Goal: Transaction & Acquisition: Purchase product/service

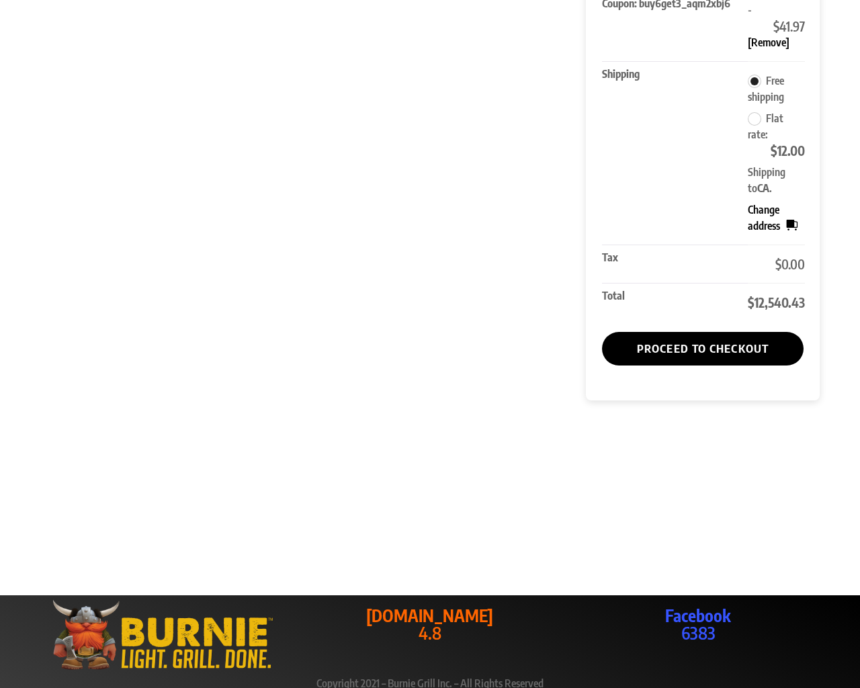
scroll to position [1174, 0]
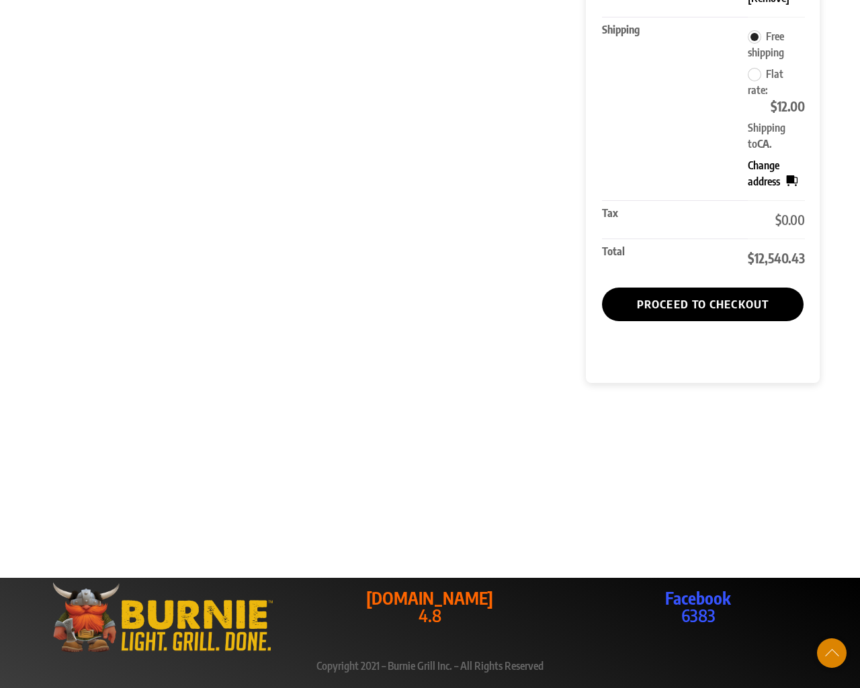
type input "1"
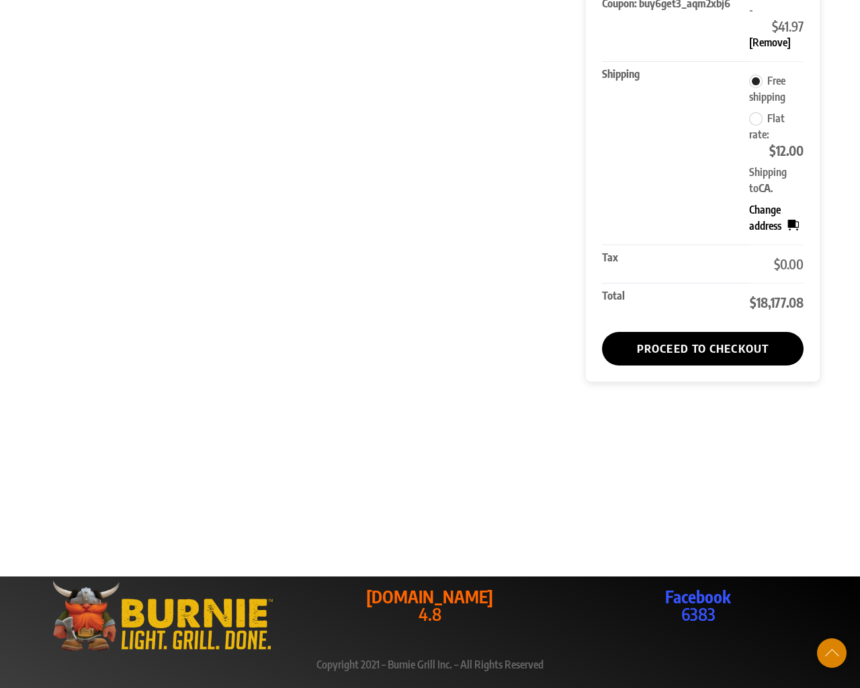
scroll to position [1129, 0]
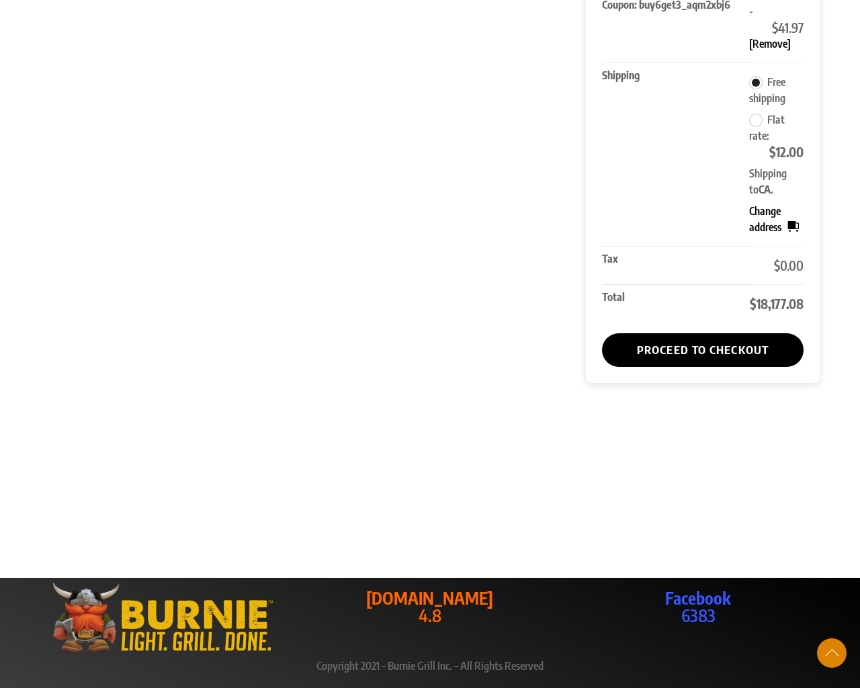
type input "1"
type input "4111111111111111"
type input "1"
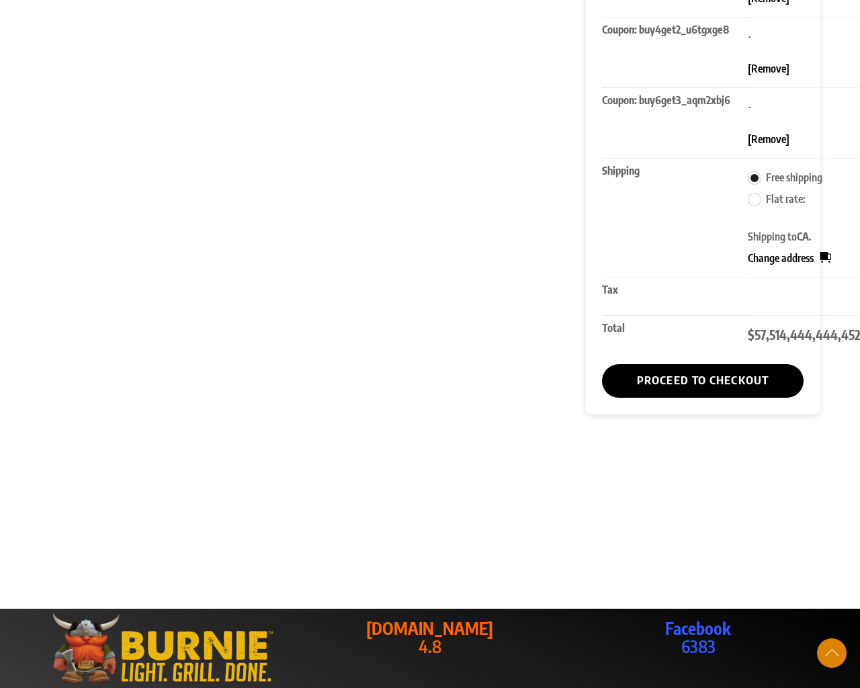
type input "1"
type input "94102"
radio input "true"
select select "CA"
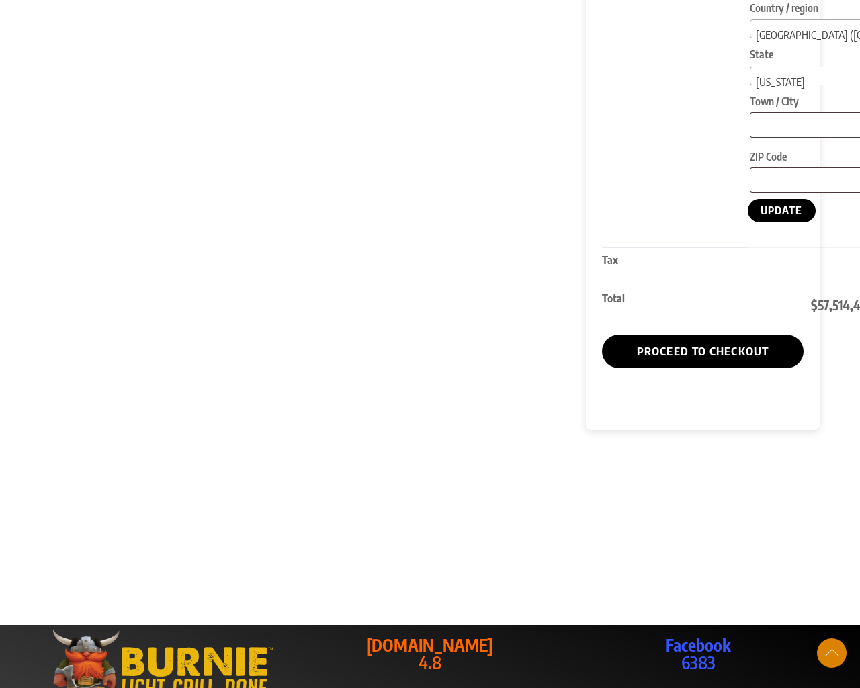
scroll to position [1455, 0]
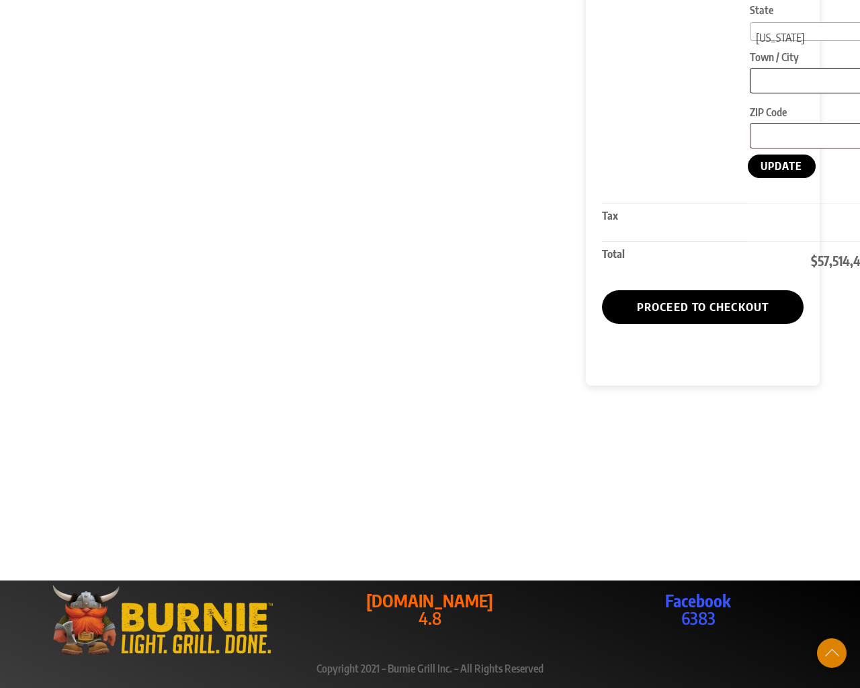
type input "[GEOGRAPHIC_DATA]"
type input "94102"
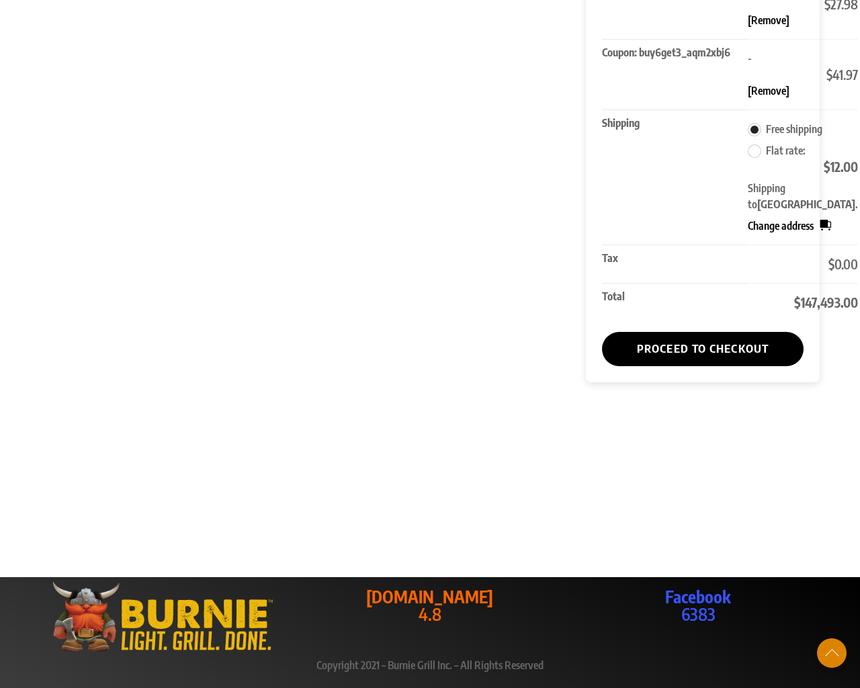
scroll to position [1206, 0]
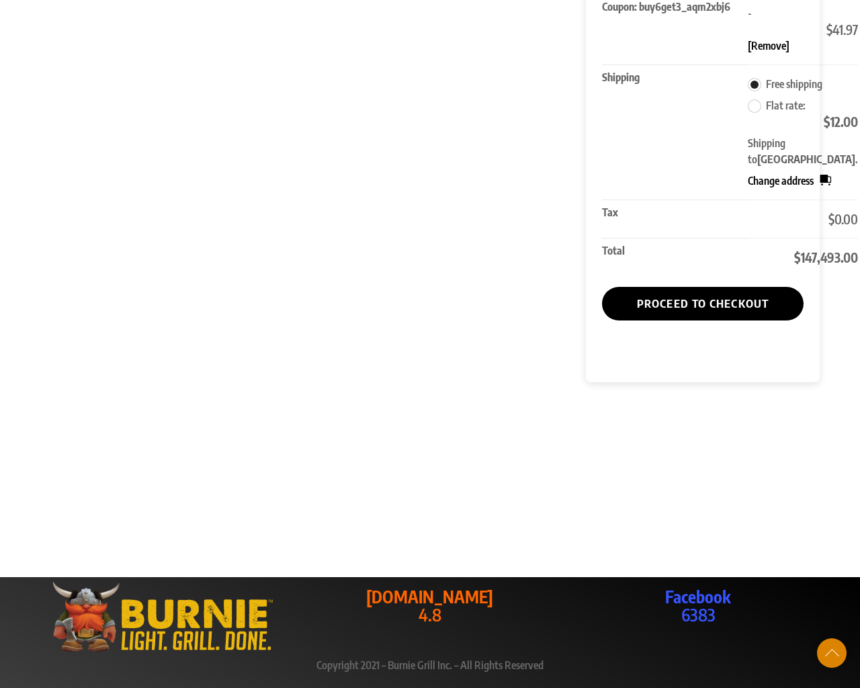
scroll to position [1212, 0]
type input "1"
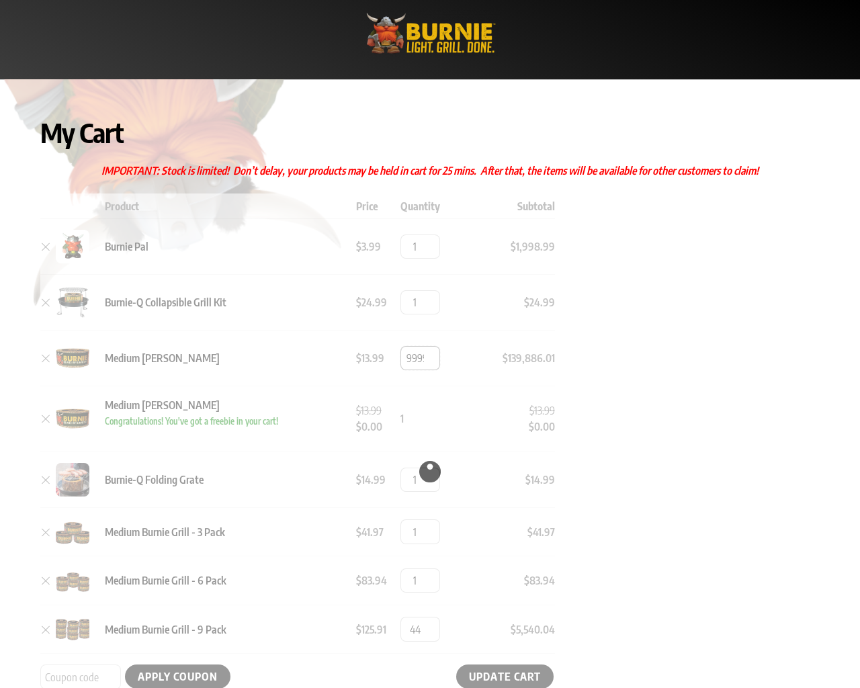
type input "[CREDIT_CARD_NUMBER]"
type input "1"
radio input "true"
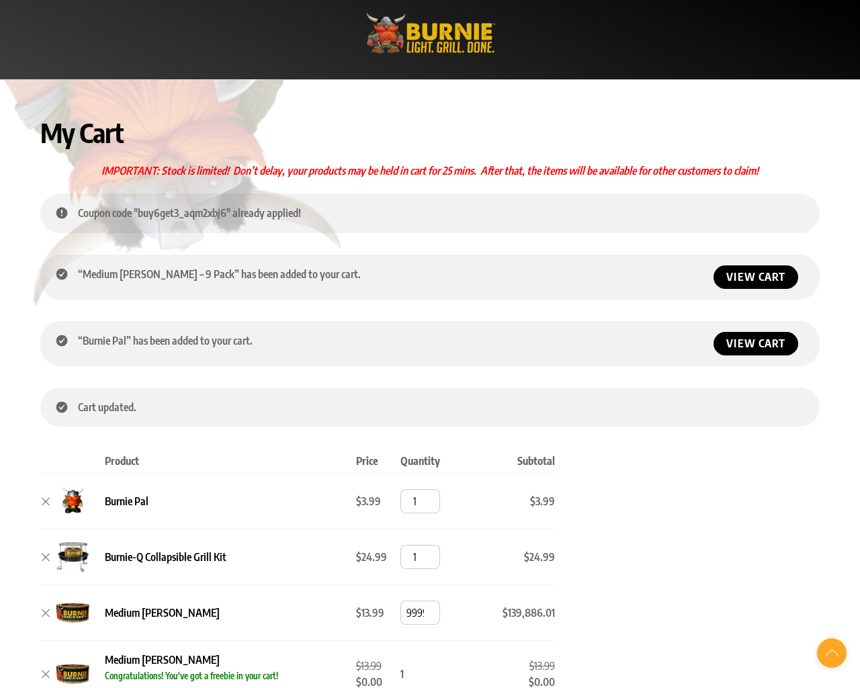
scroll to position [1158, 0]
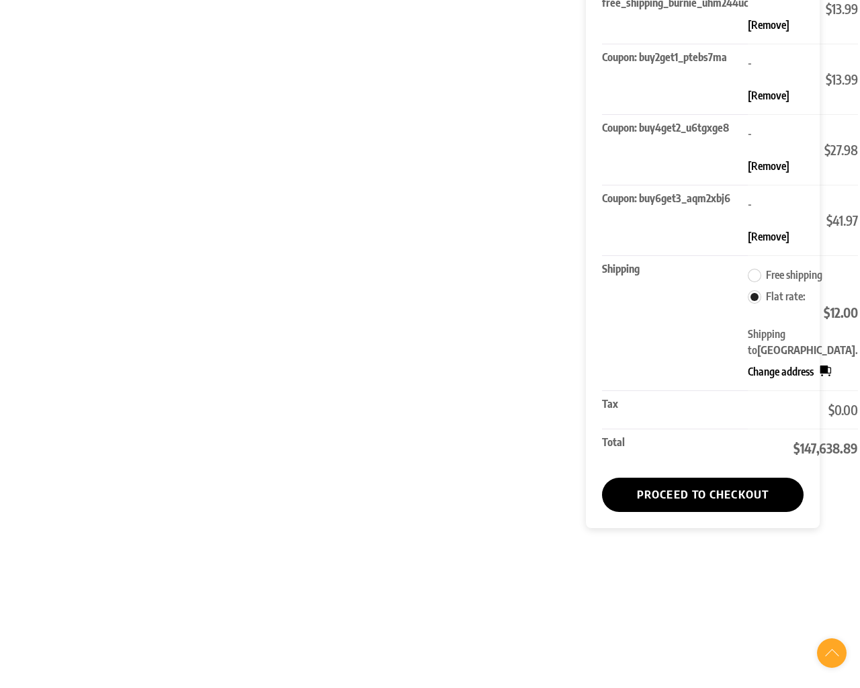
radio input "true"
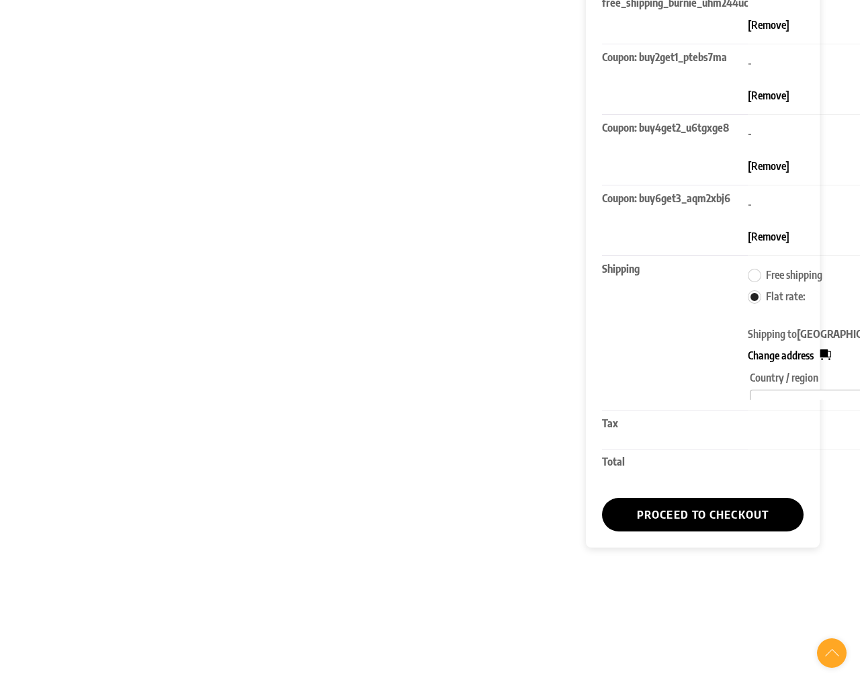
select select "CA"
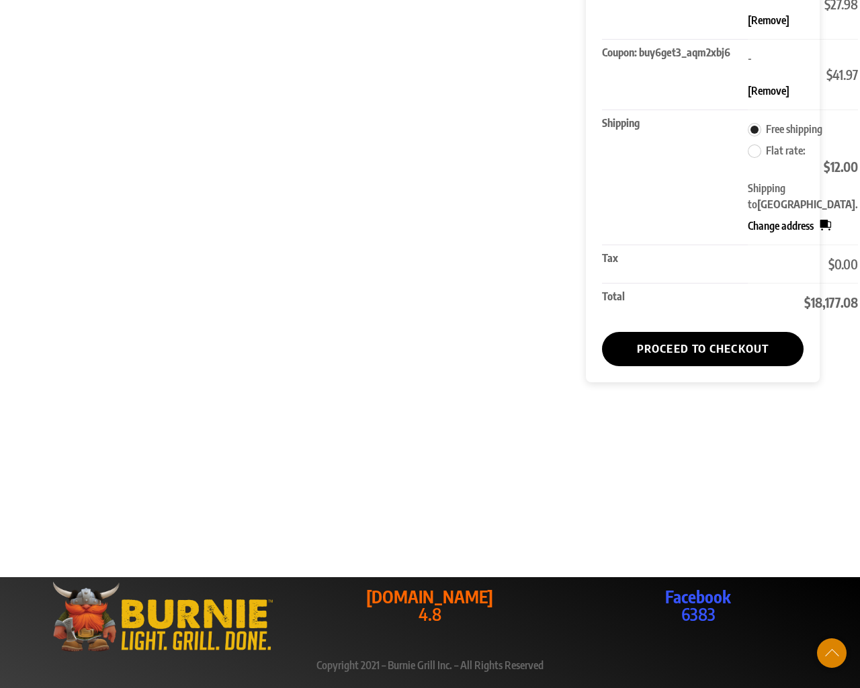
type input "1"
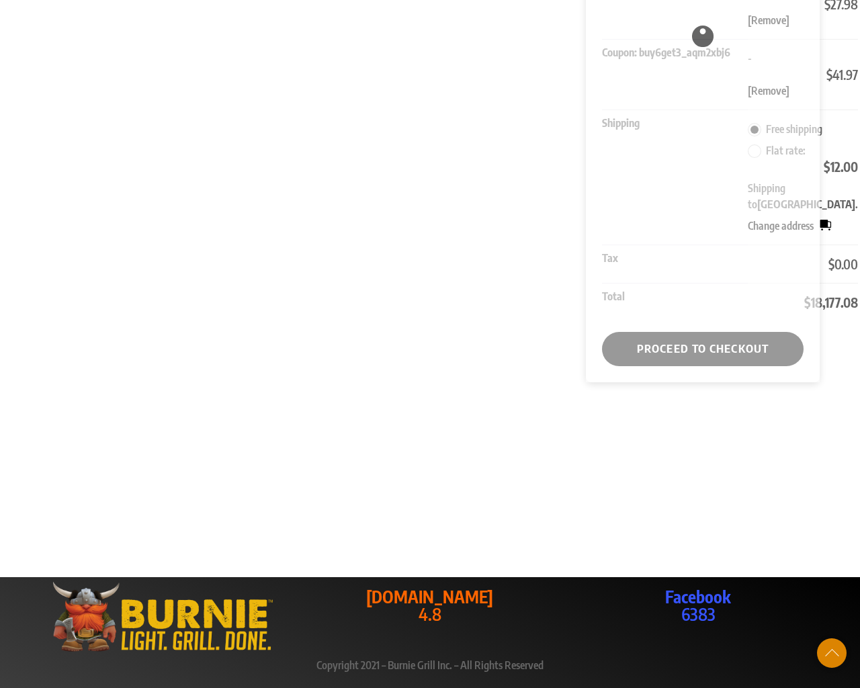
type input "1"
type input "[CREDIT_CARD_NUMBER]"
type input "1"
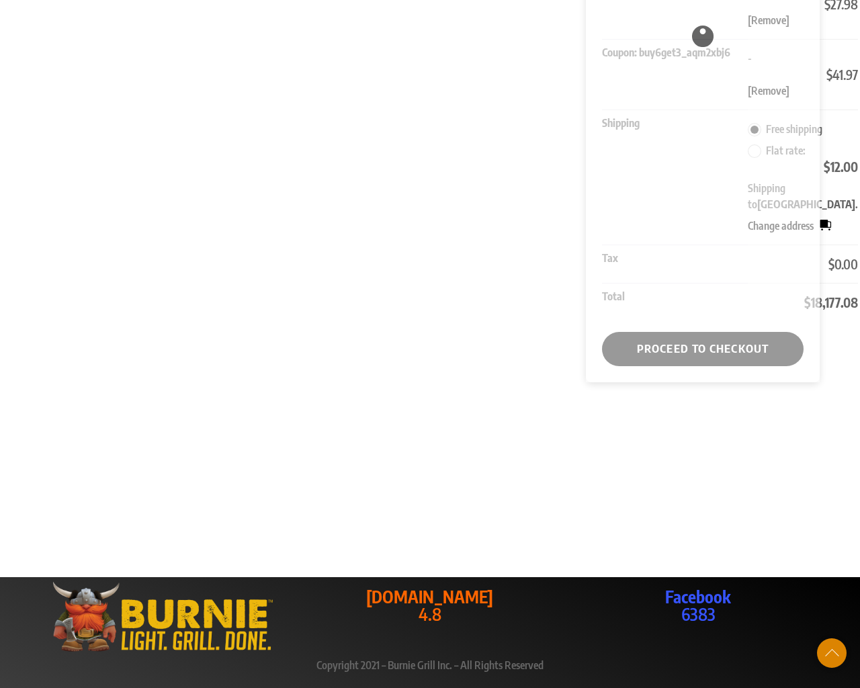
type input "94102"
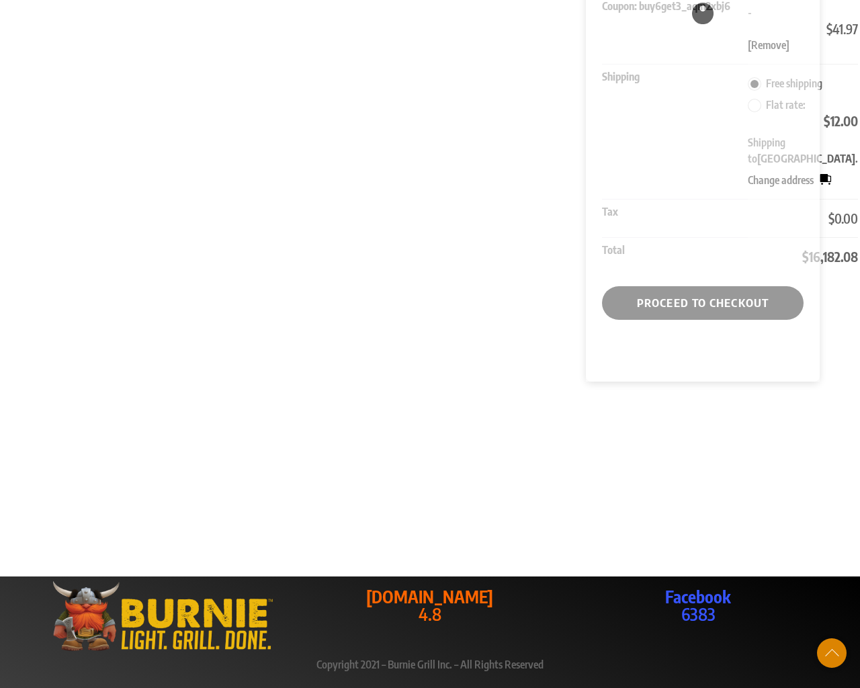
type input "1"
type input "[CREDIT_CARD_NUMBER]"
type input "1"
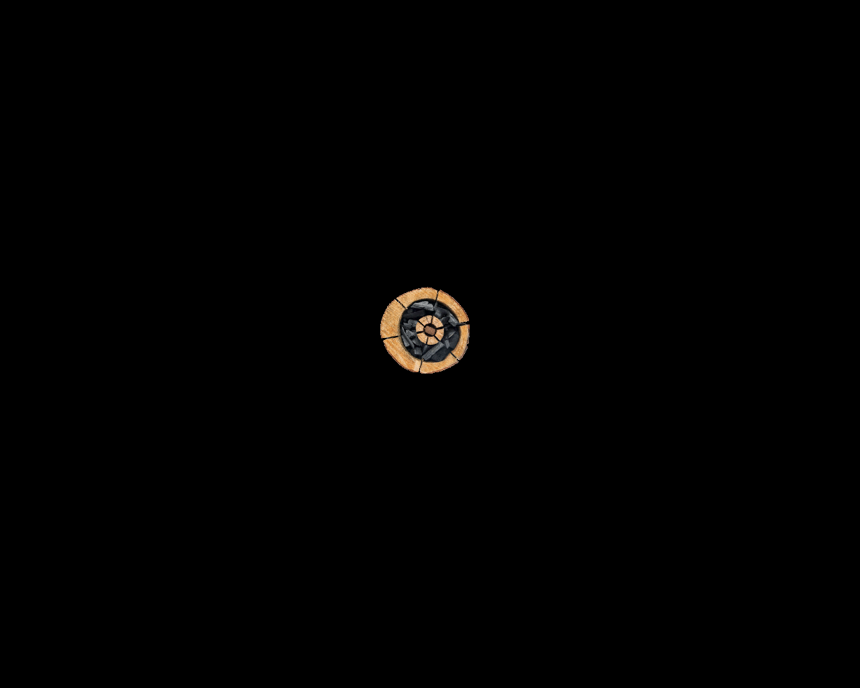
scroll to position [1108, 0]
select select "CA"
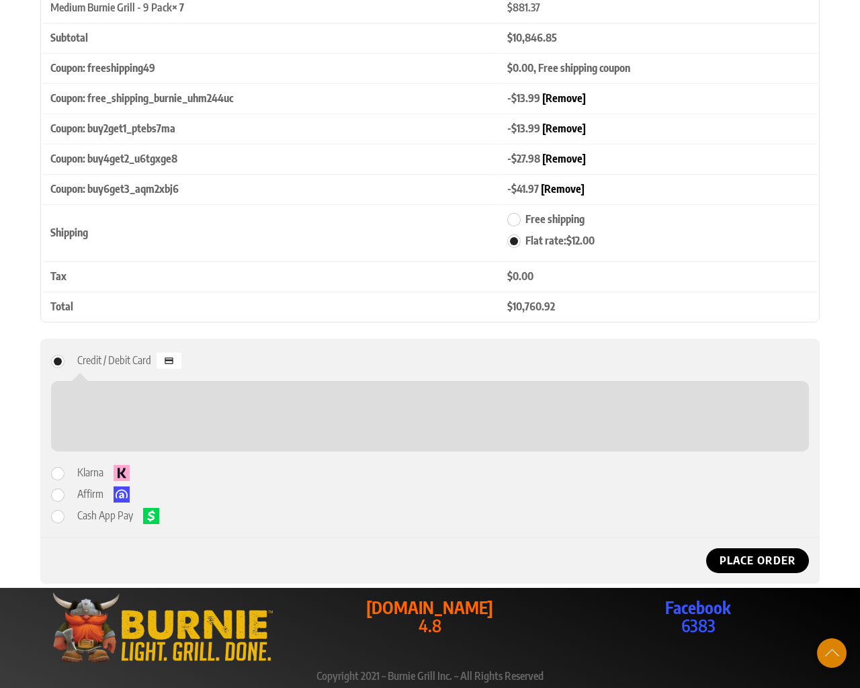
scroll to position [1637, 0]
type input "JCfUZQsq"
type input "Testing"
type input "3137 Laguna Street"
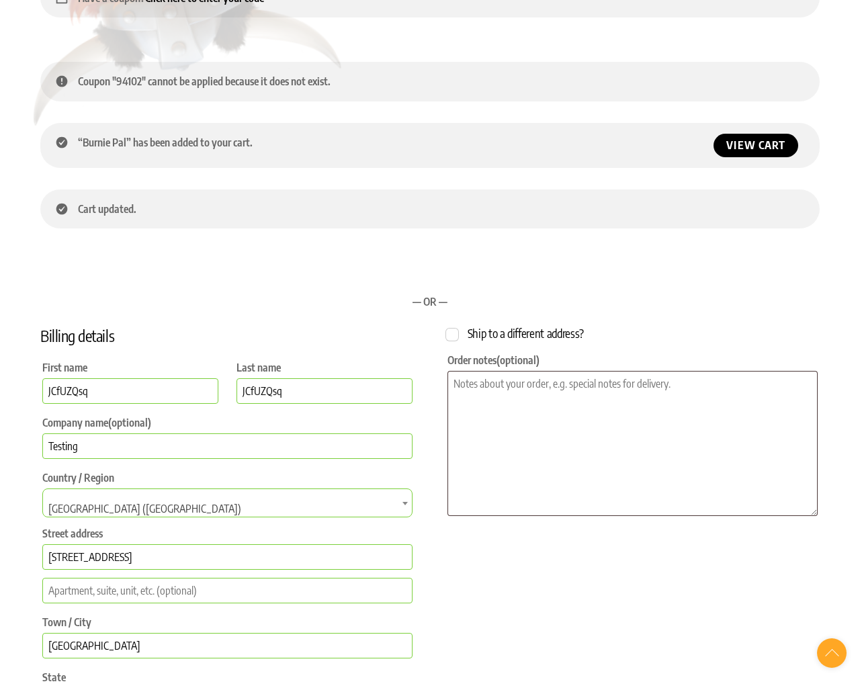
scroll to position [162, 0]
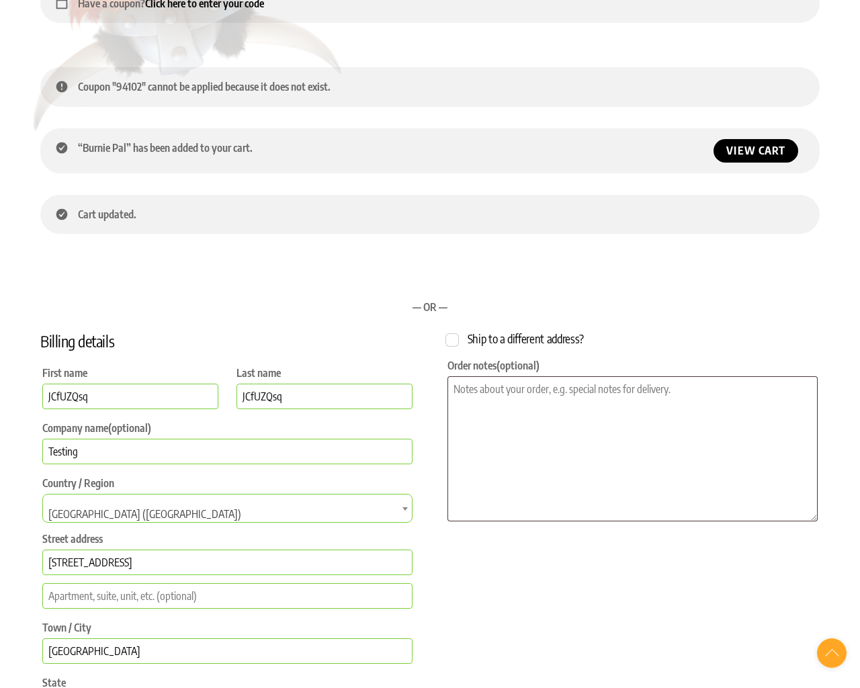
radio input "true"
type input "3137 Laguna Street"
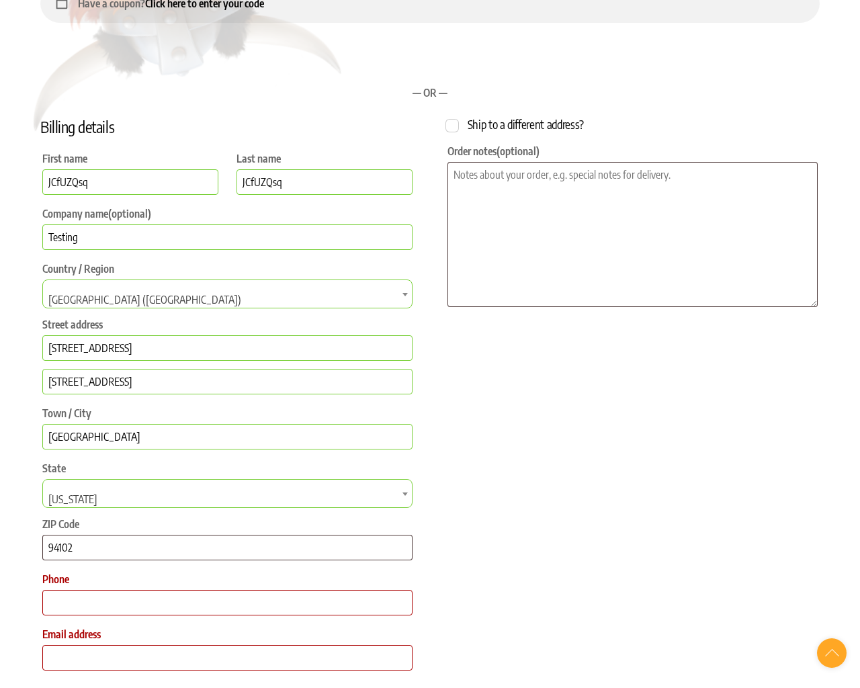
radio input "true"
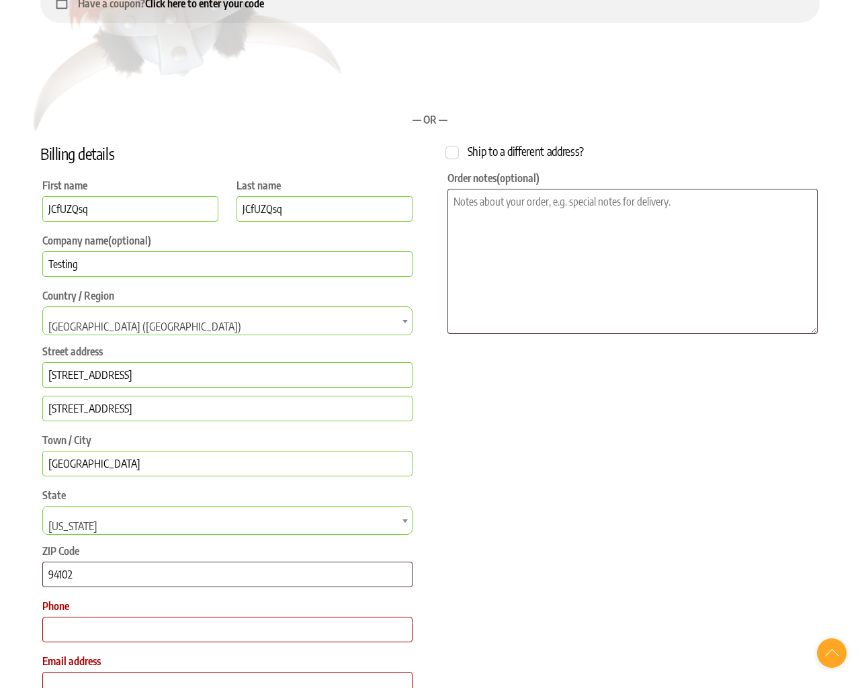
scroll to position [1048, 0]
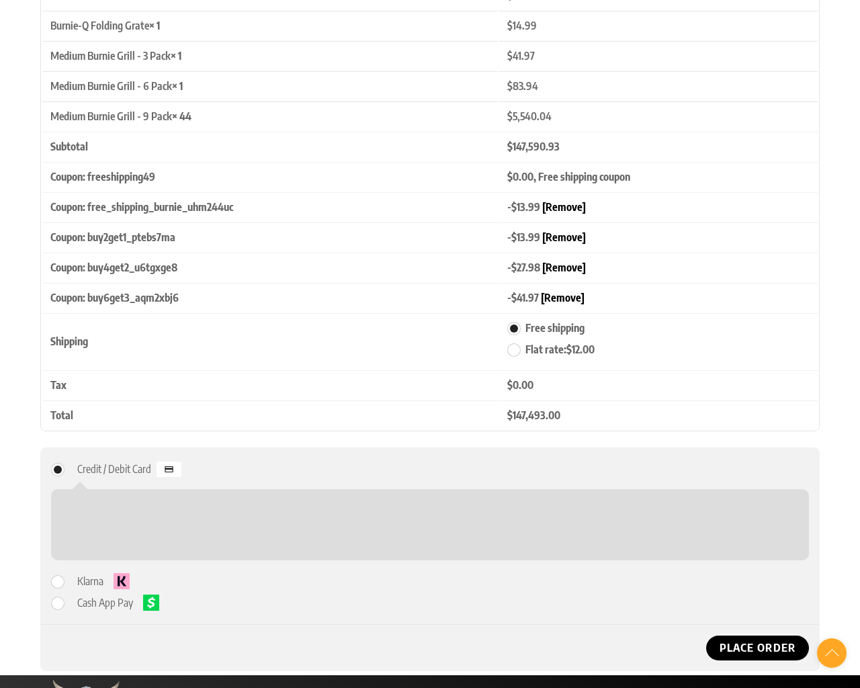
radio input "true"
type input "555-666-0606"
type input "testing@example.com"
checkbox input "false"
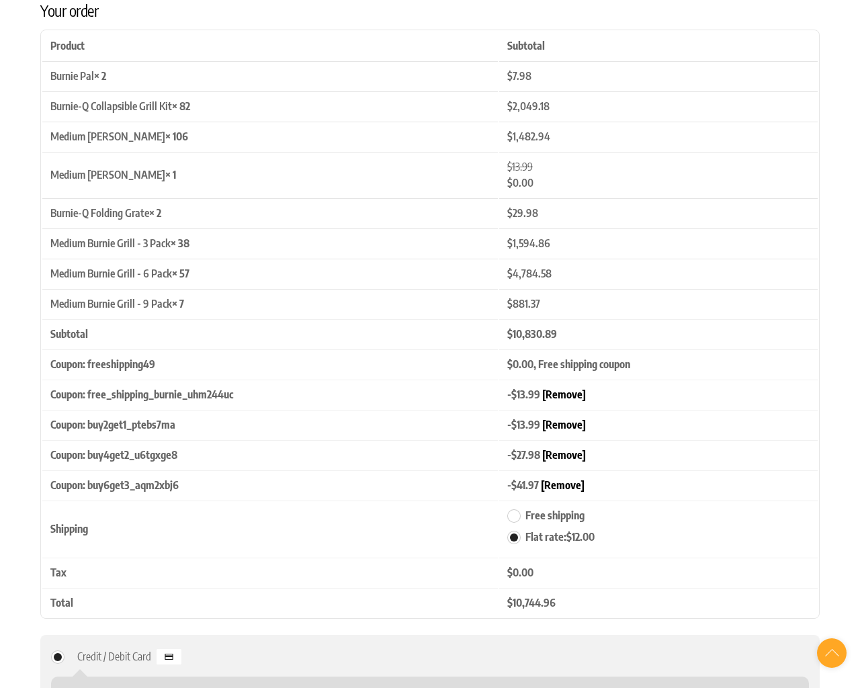
scroll to position [165, 0]
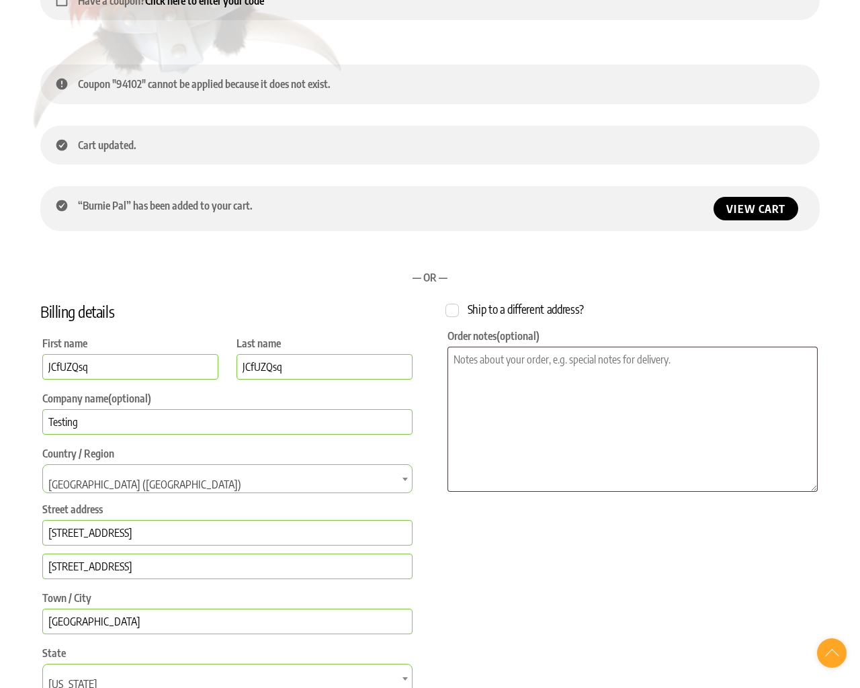
radio input "true"
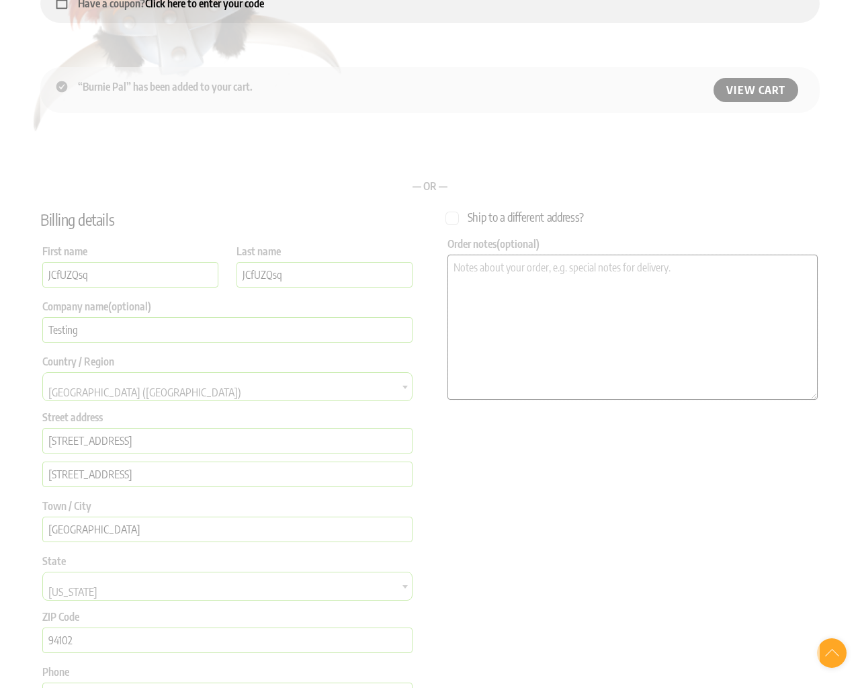
type textarea "1"
select select "Checkout"
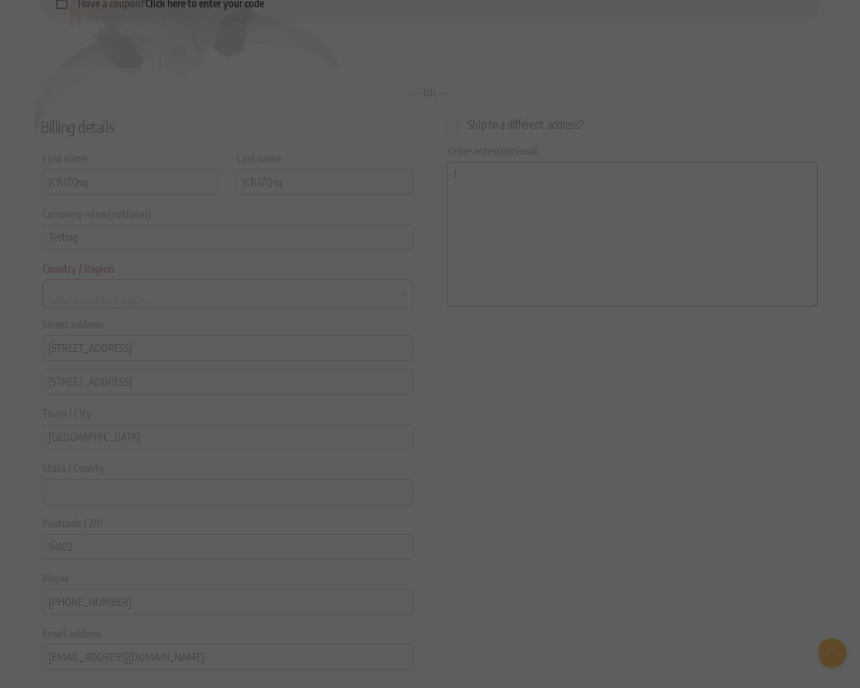
type input "NY"
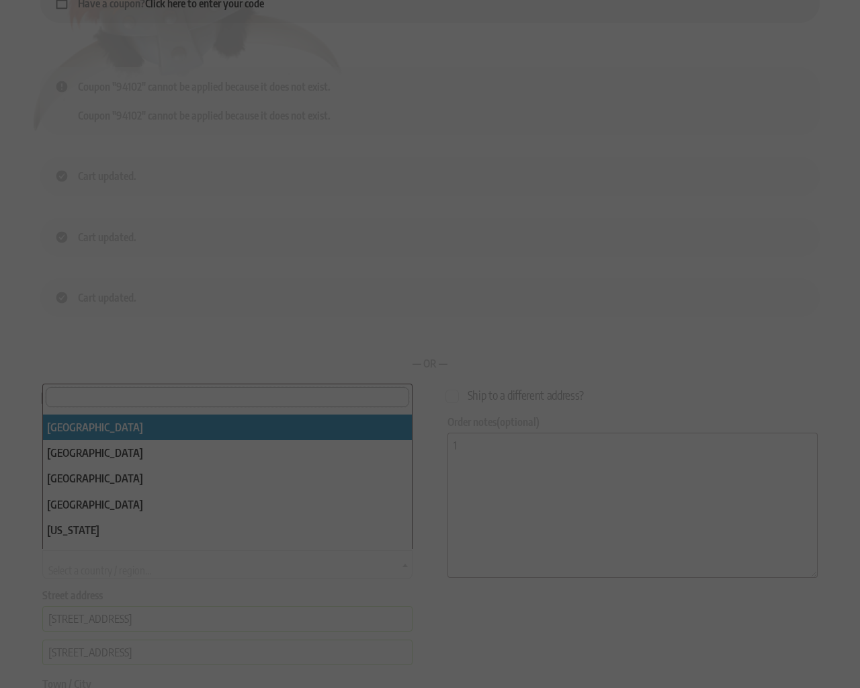
type input "e"
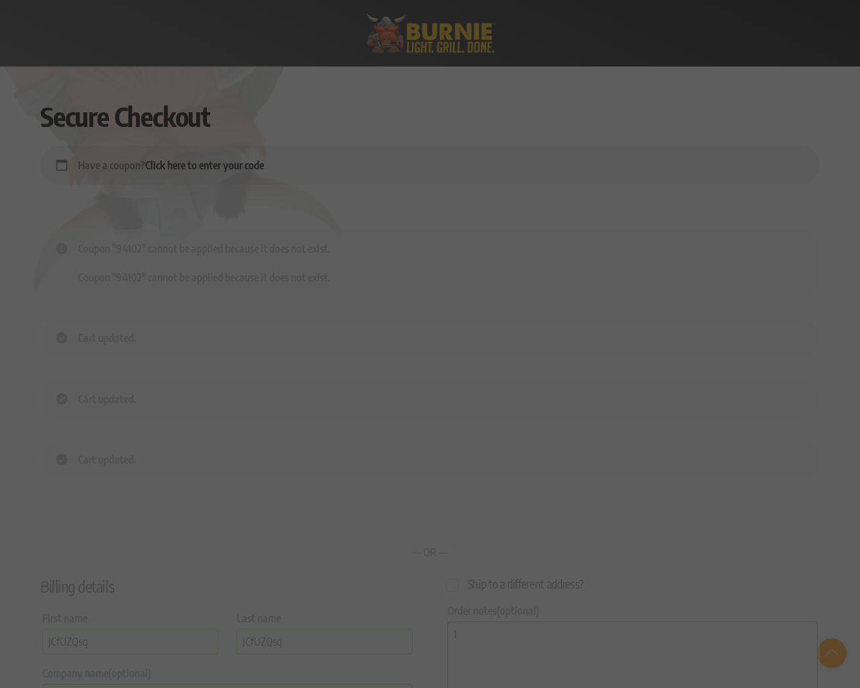
scroll to position [380, 0]
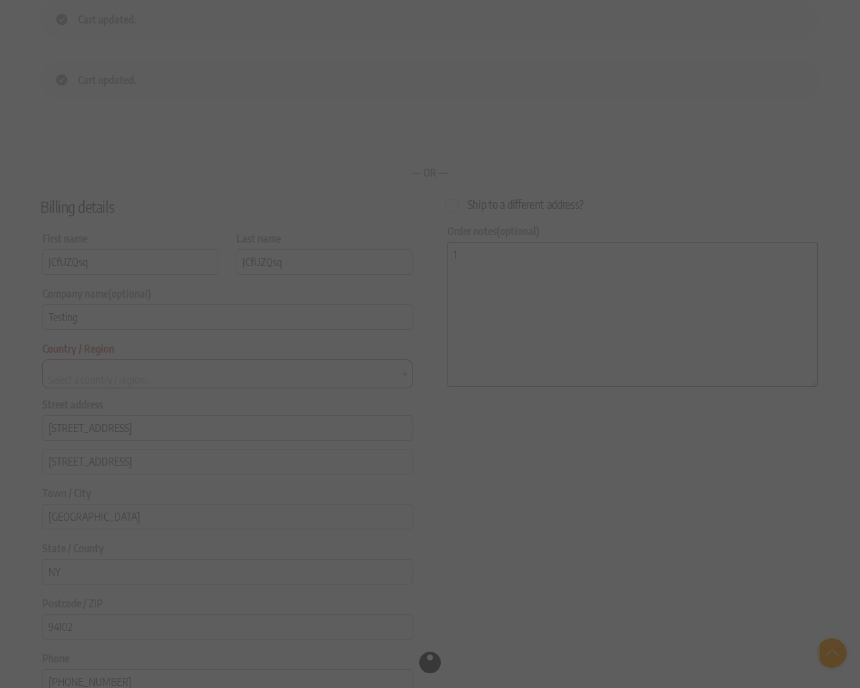
select select "AF"
select select "AD"
type input "NY"
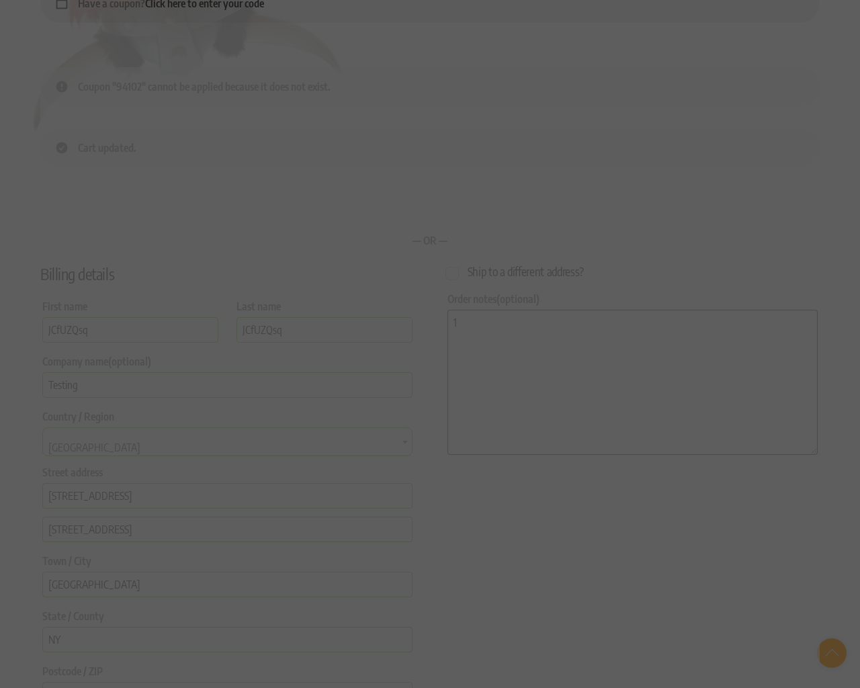
select select "AO"
select select "BLU"
select select "AI"
select select "AQ"
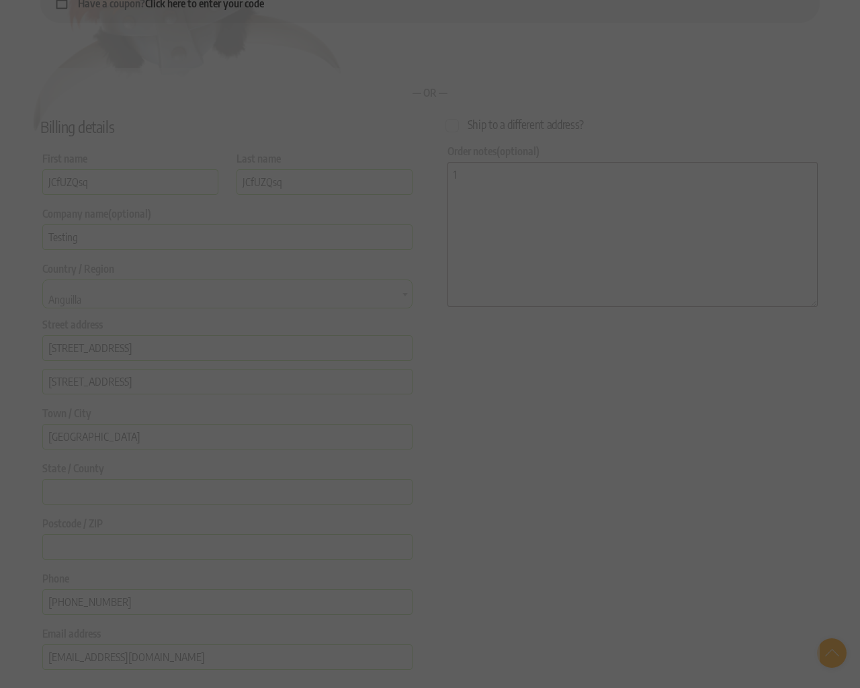
select select "AQ"
type input "NY"
select select "AQ"
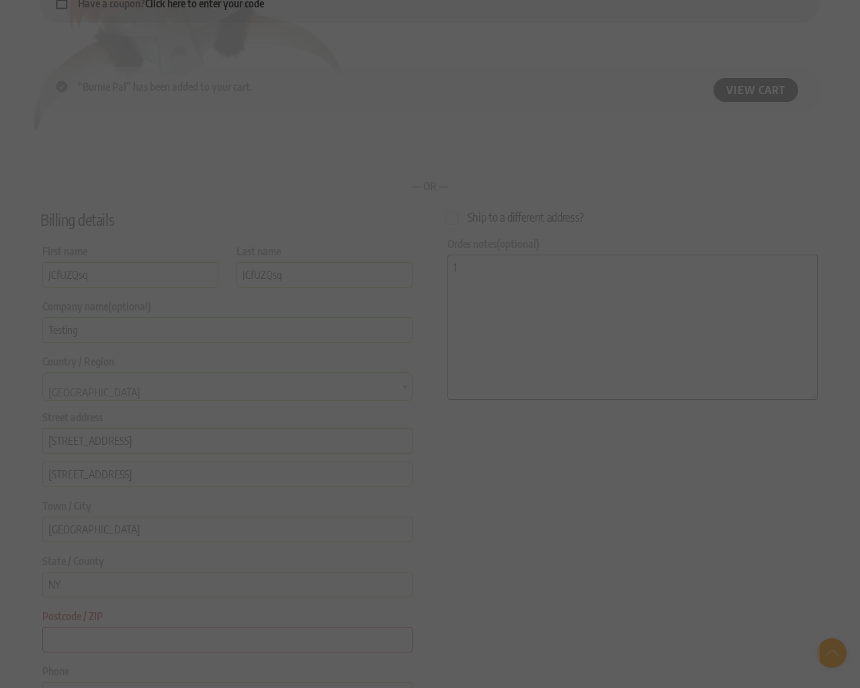
select select "AX"
select select "AL"
select select "DZ"
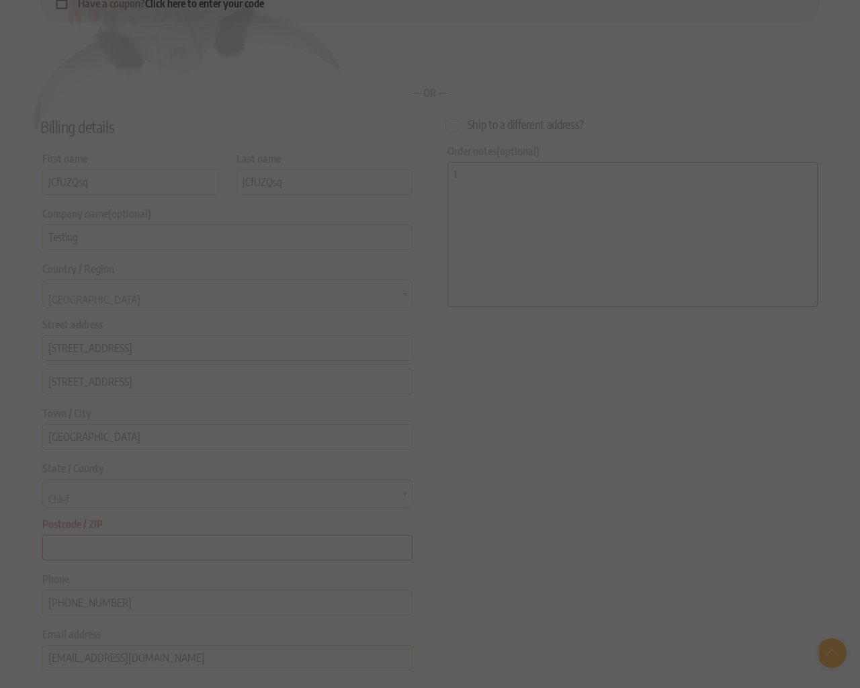
select select "DZ-05"
select select "AS"
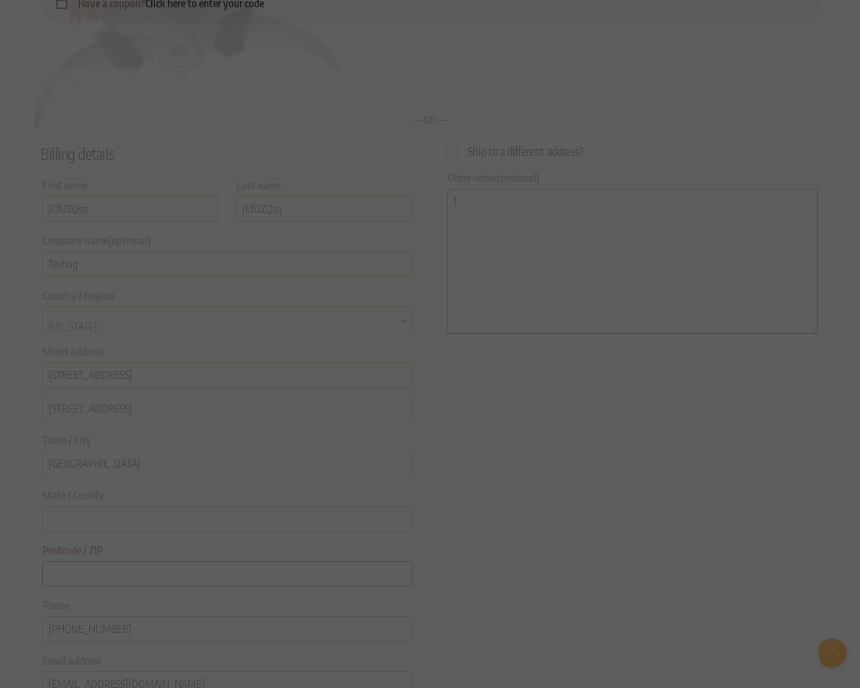
select select "AS"
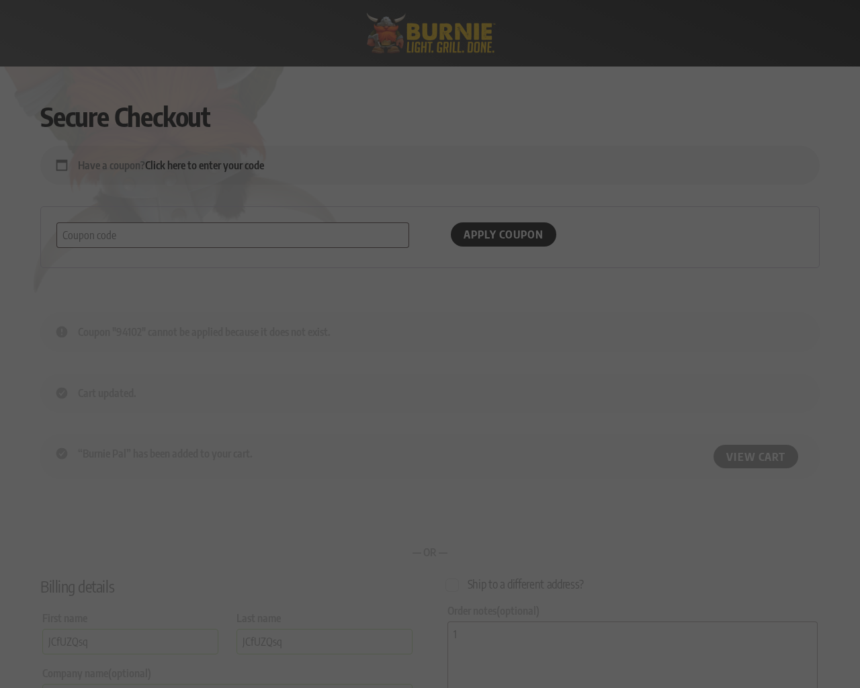
select select "Checkout"
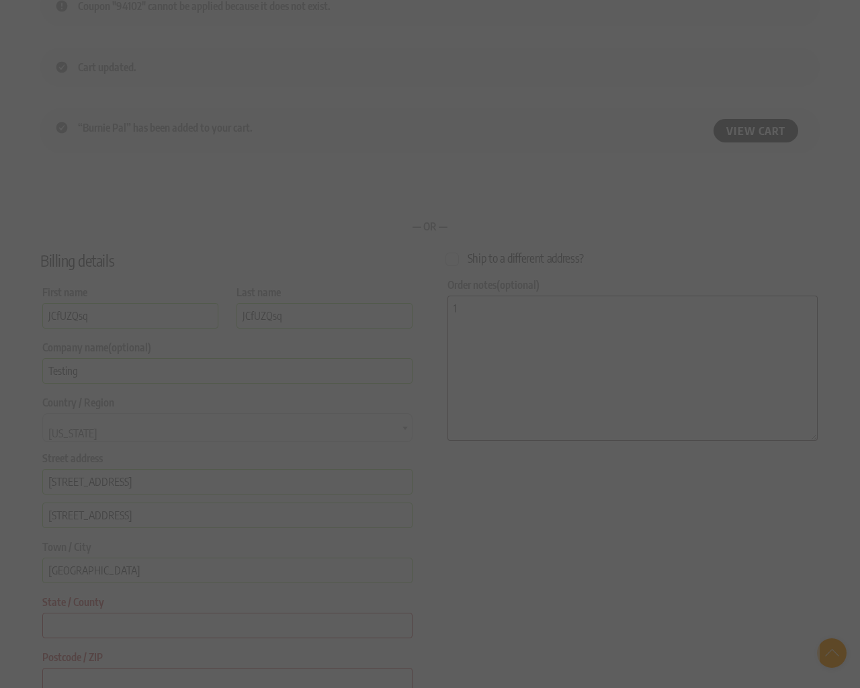
select select "Checkout"
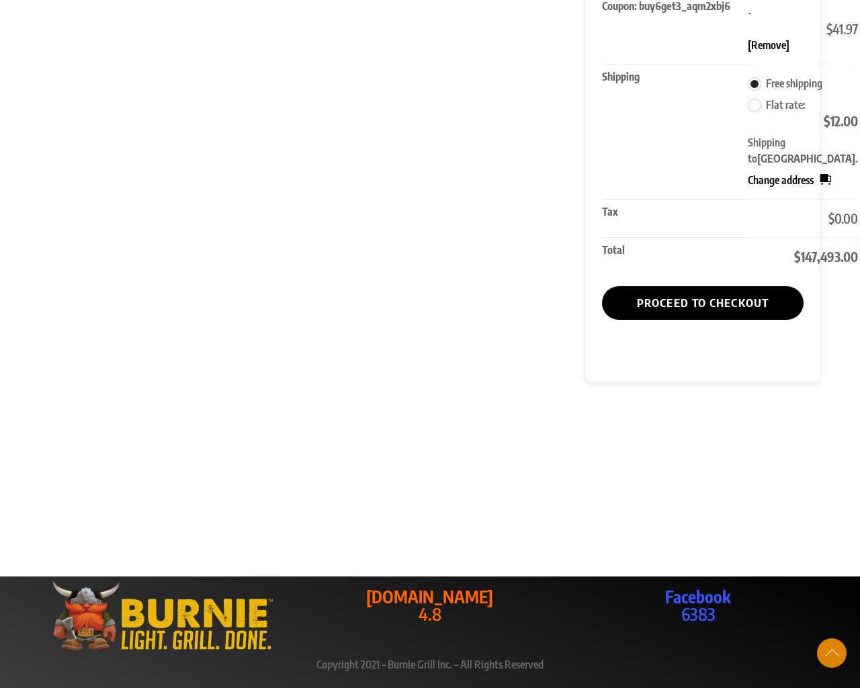
scroll to position [1190, 0]
type input "1"
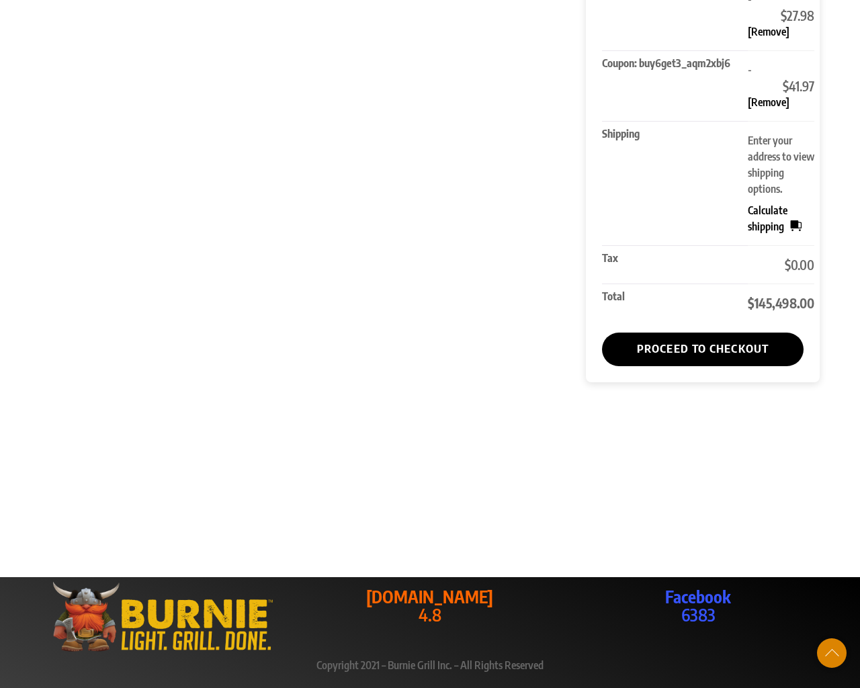
scroll to position [1197, 0]
type input "[CREDIT_CARD_NUMBER]"
type input "1"
type input "94102"
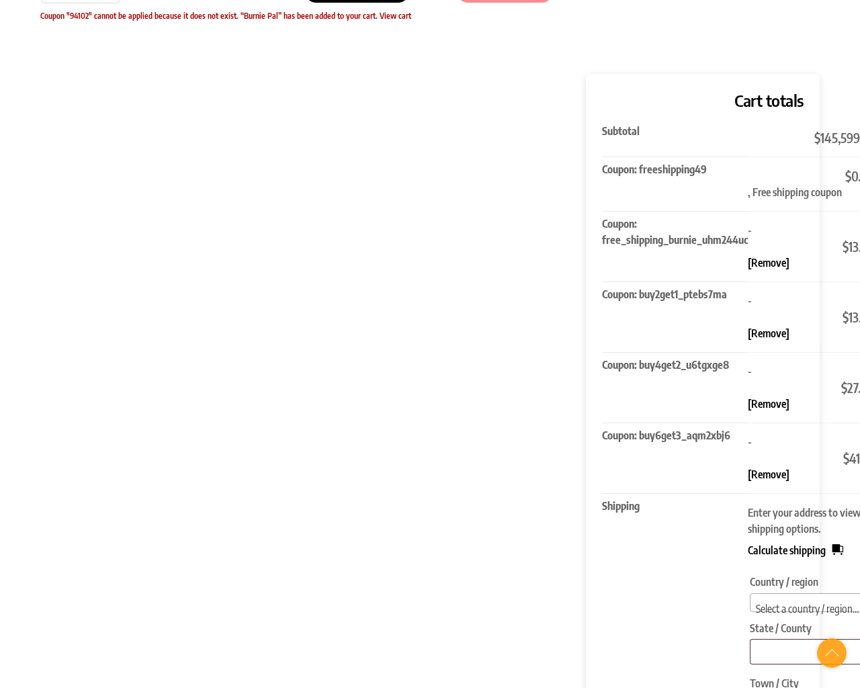
scroll to position [1267, 0]
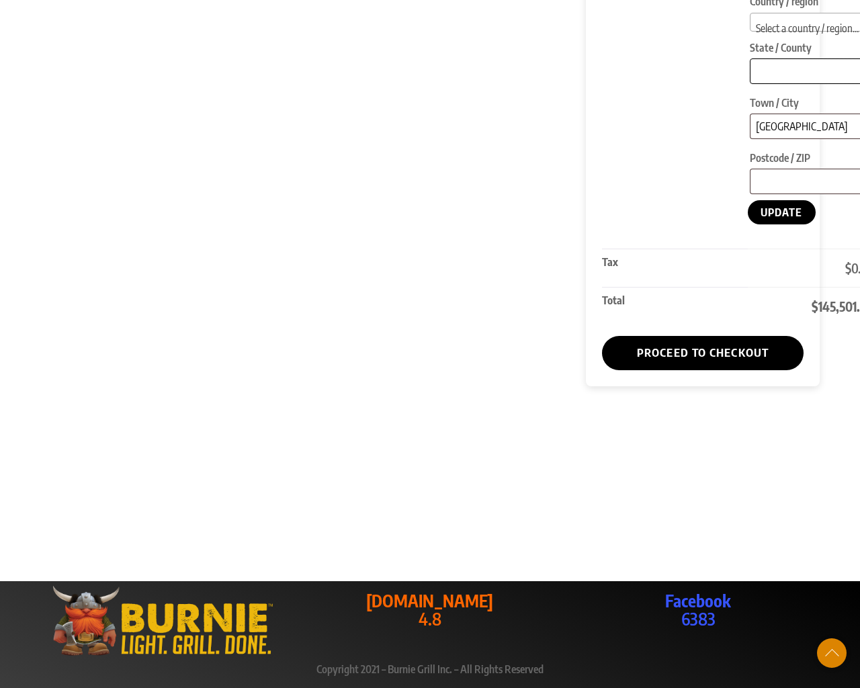
type input "NY"
type input "94102"
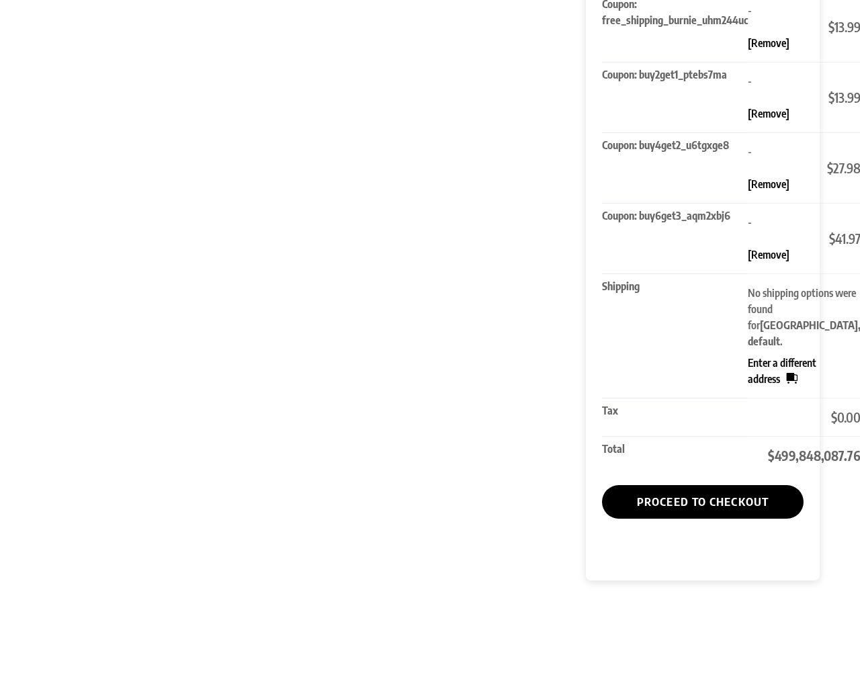
scroll to position [0, 0]
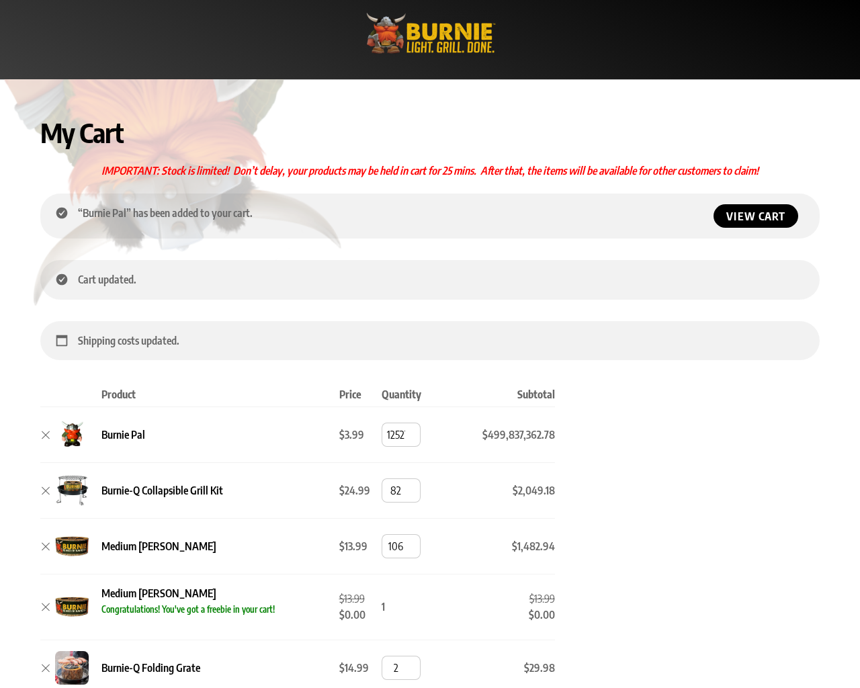
scroll to position [393, 0]
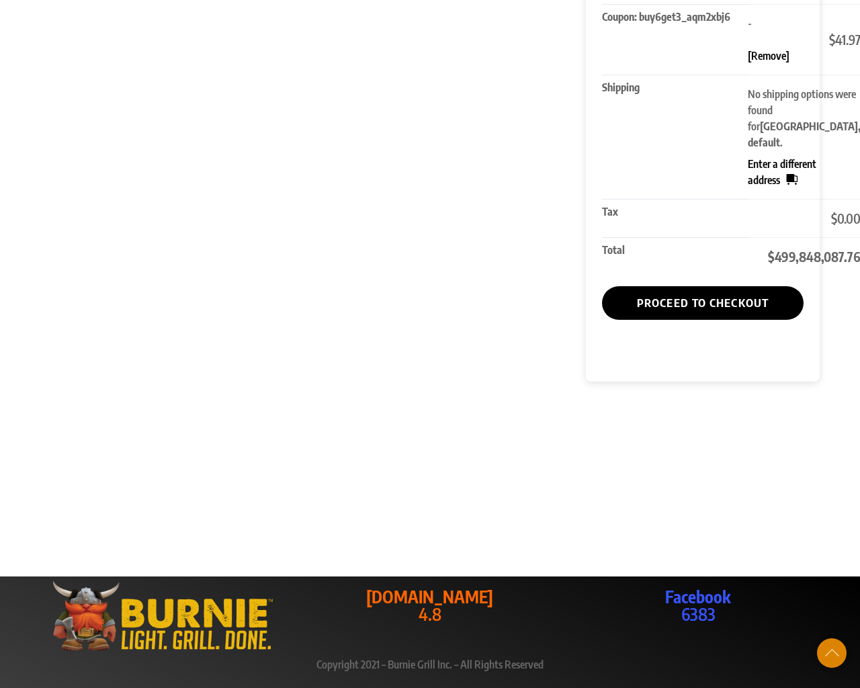
scroll to position [442, 0]
